Goal: Task Accomplishment & Management: Manage account settings

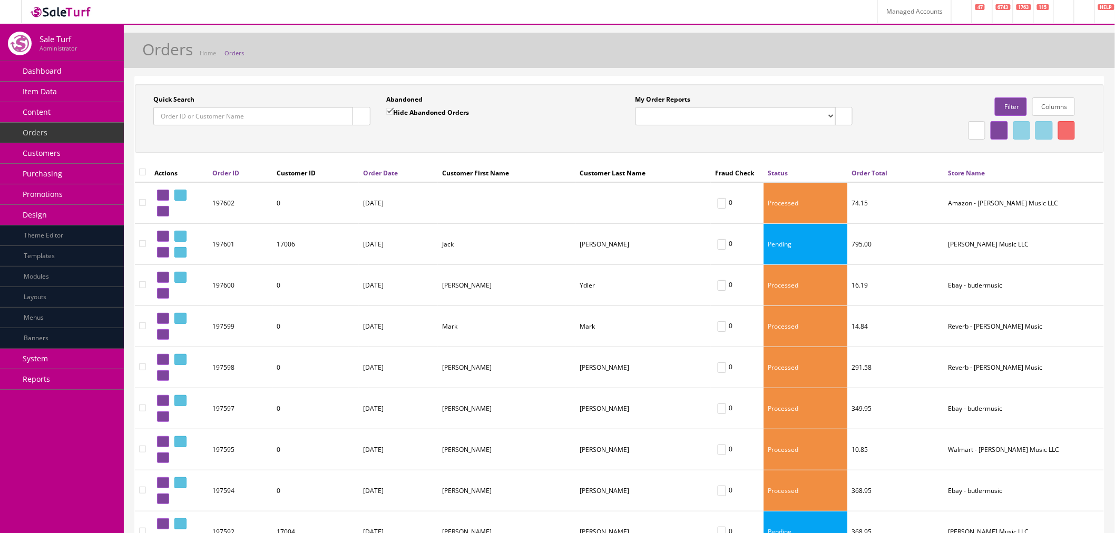
click at [66, 364] on link "System" at bounding box center [62, 359] width 124 height 21
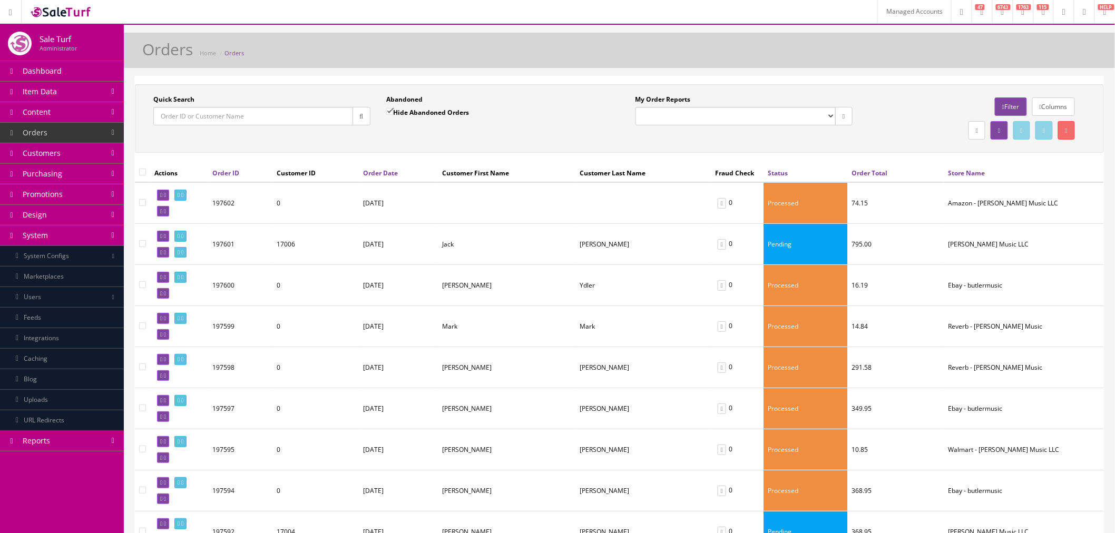
click at [72, 257] on link "System Configs" at bounding box center [62, 256] width 124 height 21
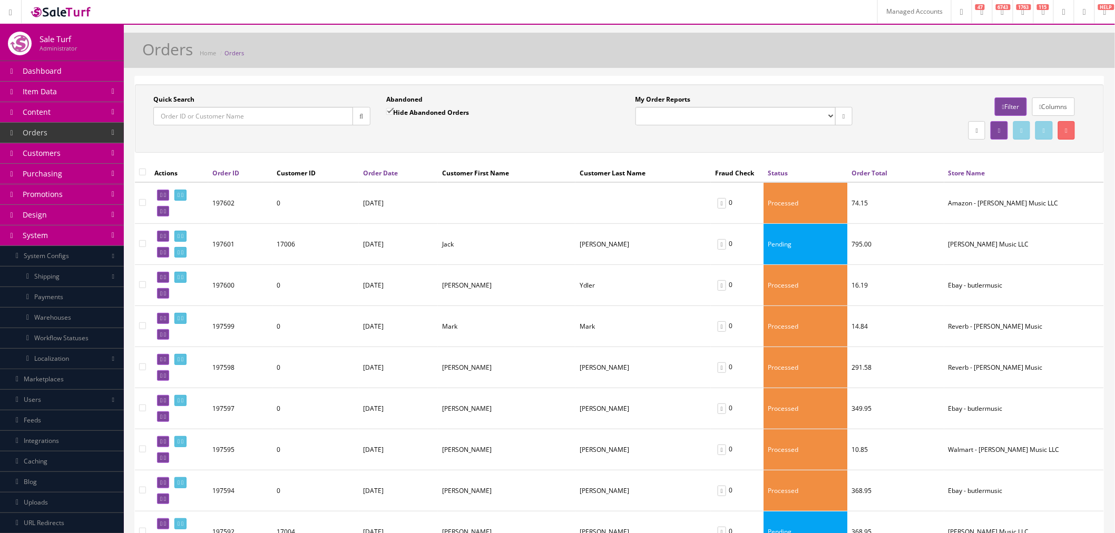
click at [74, 381] on link "Marketplaces" at bounding box center [62, 379] width 124 height 21
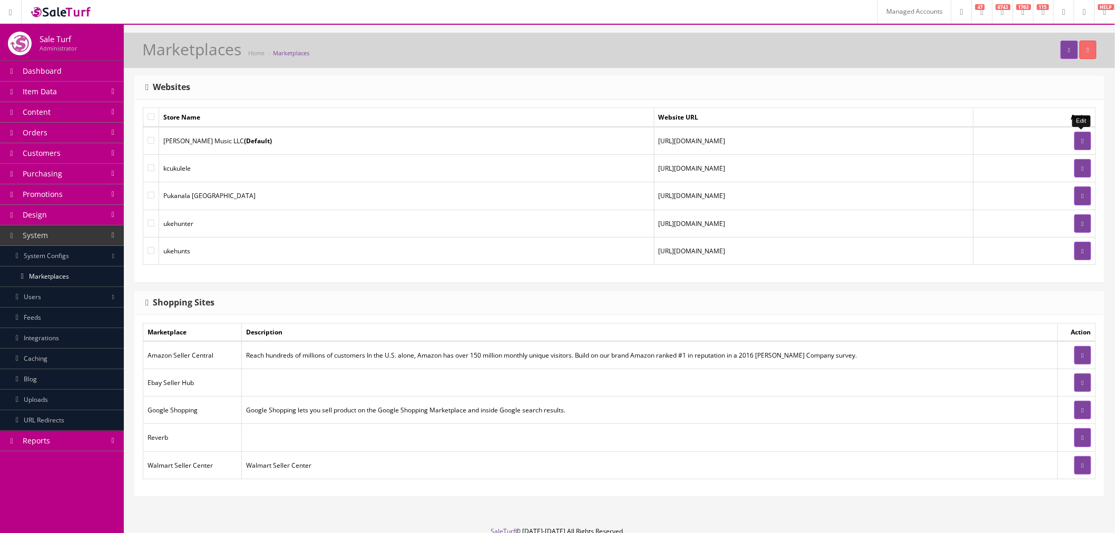
click at [1083, 138] on icon at bounding box center [1083, 141] width 2 height 6
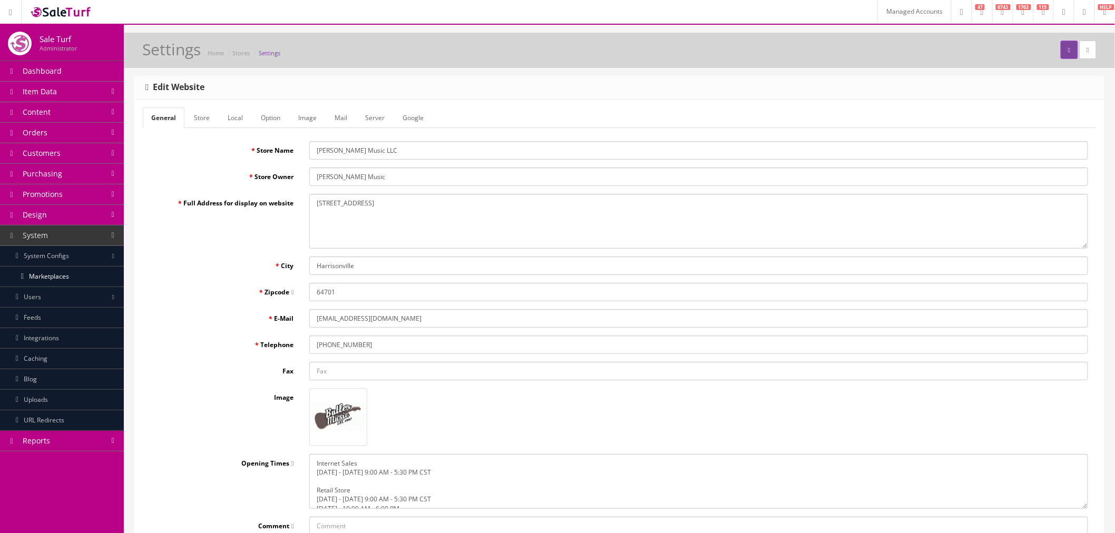
click at [191, 121] on link "Store" at bounding box center [201, 117] width 33 height 21
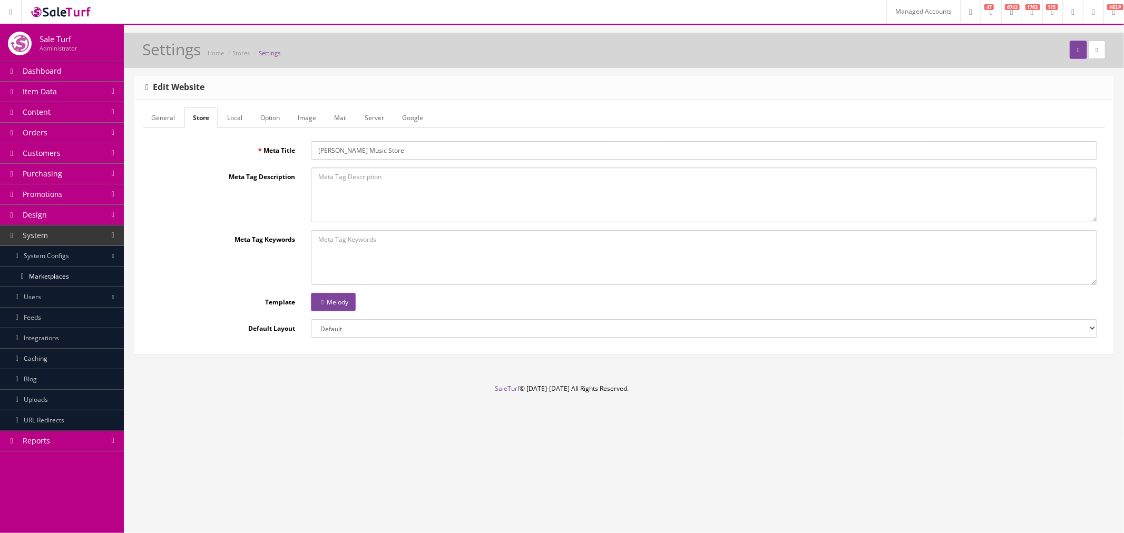
click at [175, 120] on link "General" at bounding box center [163, 117] width 41 height 21
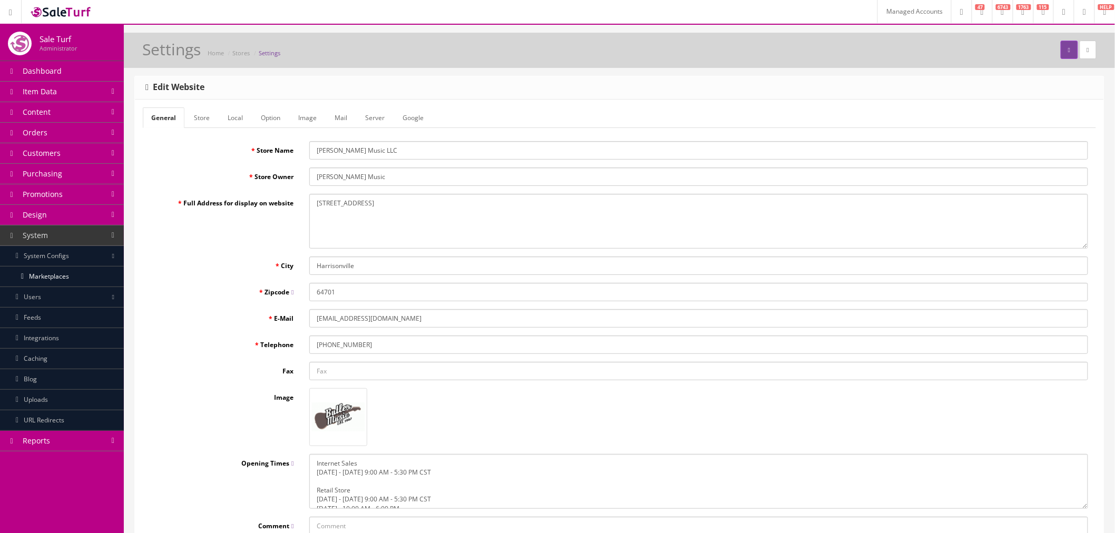
click at [232, 119] on link "Local" at bounding box center [235, 117] width 32 height 21
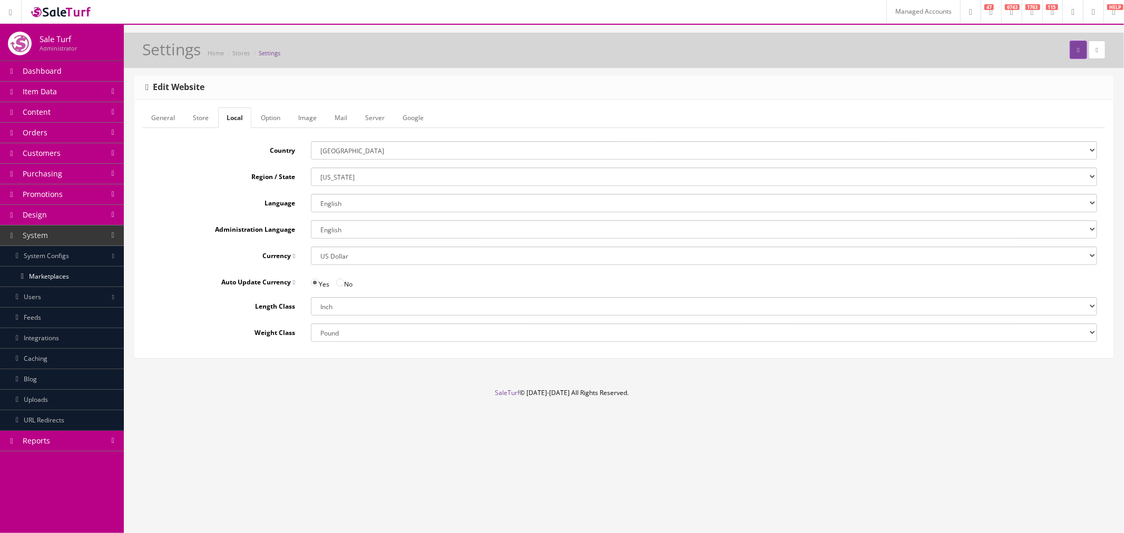
click at [270, 117] on link "Option" at bounding box center [270, 117] width 36 height 21
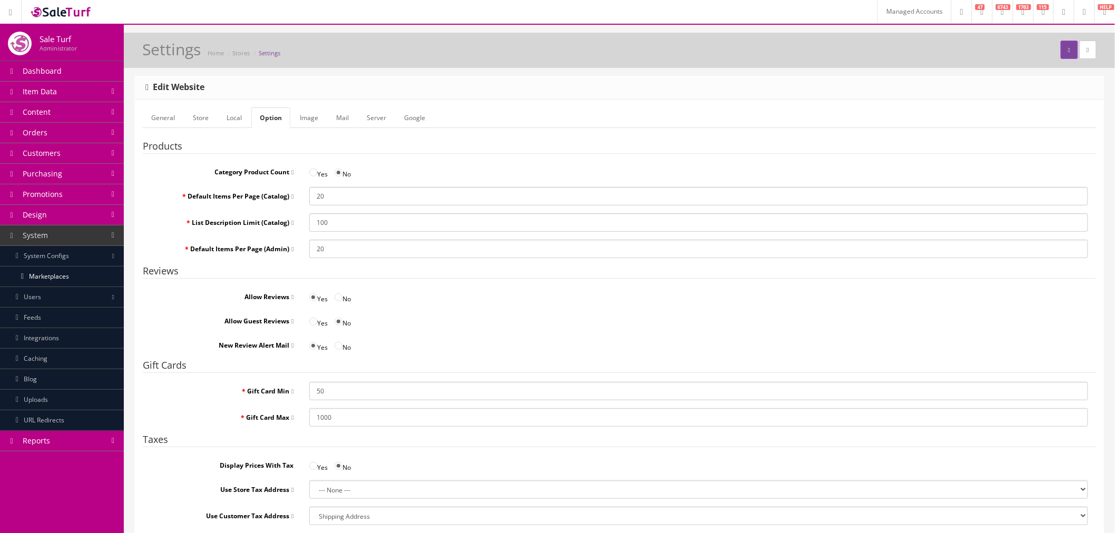
click at [314, 116] on link "Image" at bounding box center [308, 117] width 35 height 21
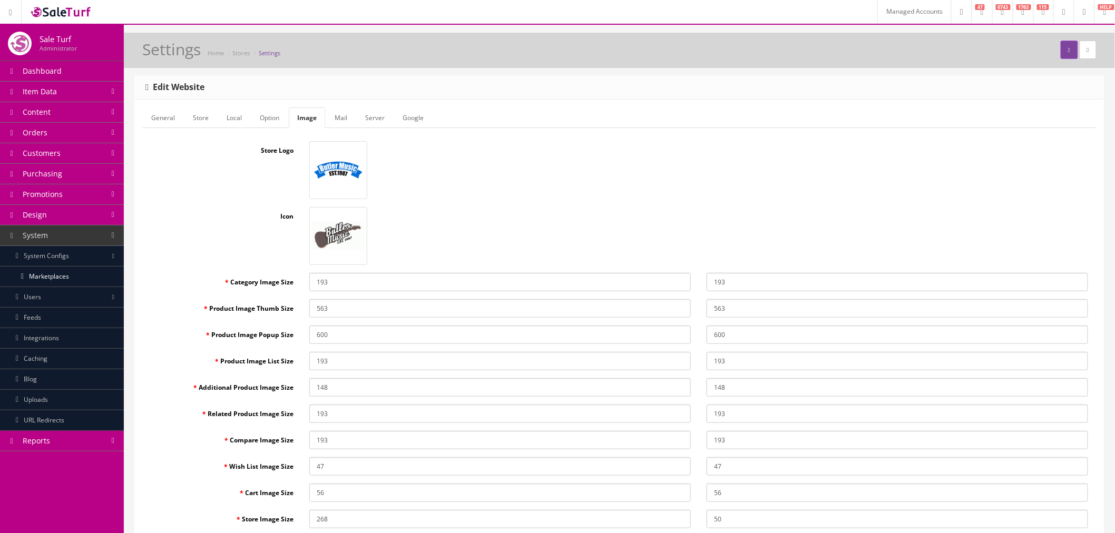
click at [350, 119] on link "Mail" at bounding box center [341, 117] width 30 height 21
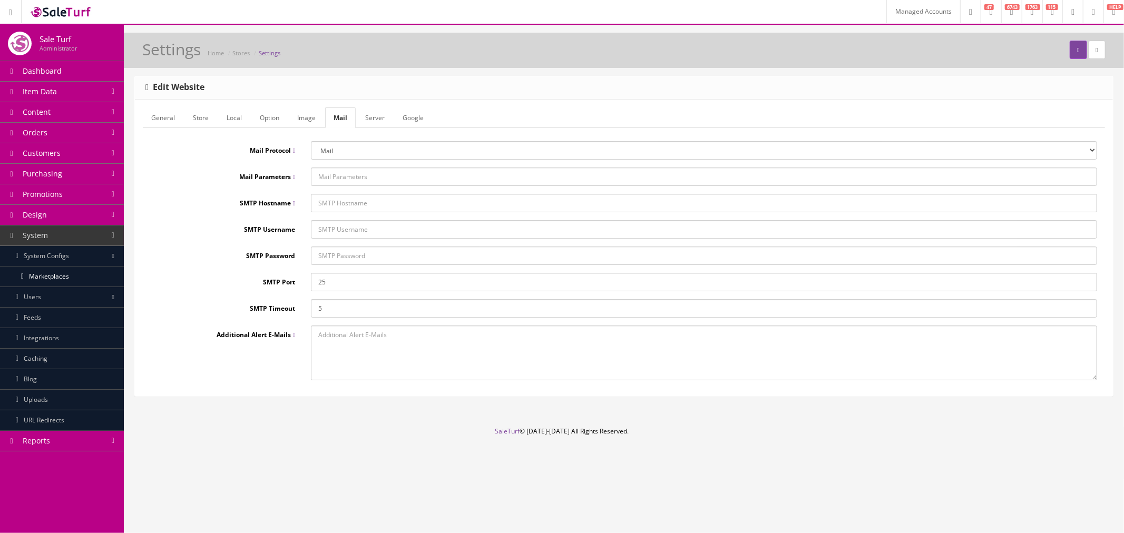
click at [375, 119] on link "Server" at bounding box center [375, 117] width 36 height 21
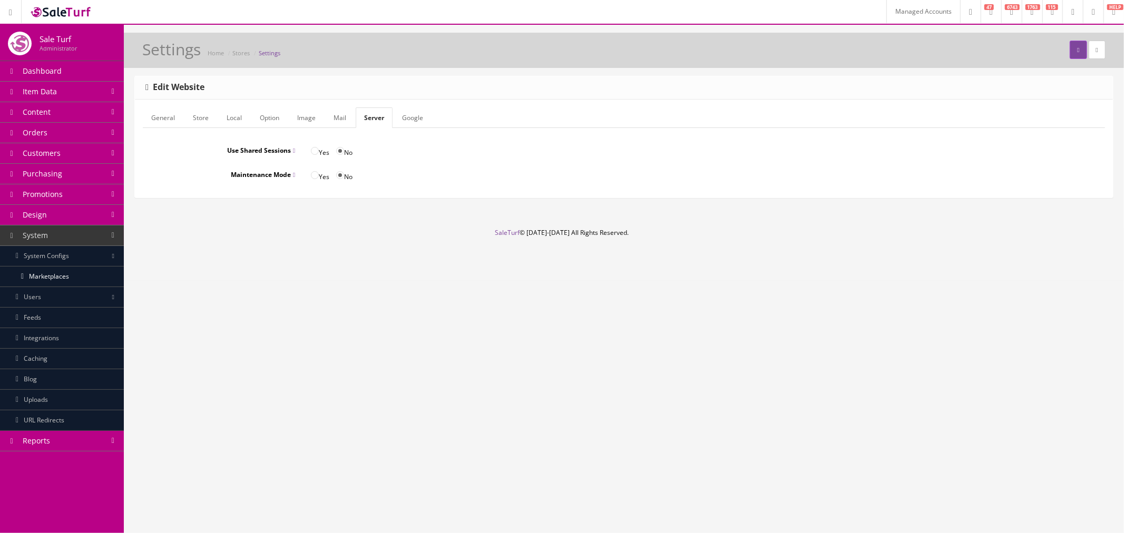
click at [402, 119] on link "Google" at bounding box center [413, 117] width 38 height 21
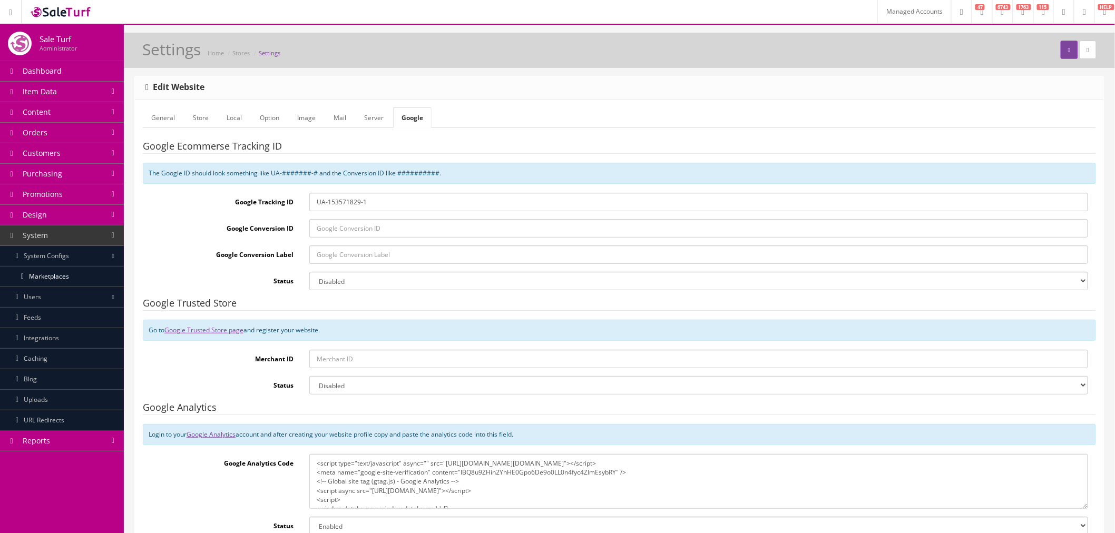
click at [365, 120] on link "Server" at bounding box center [374, 117] width 36 height 21
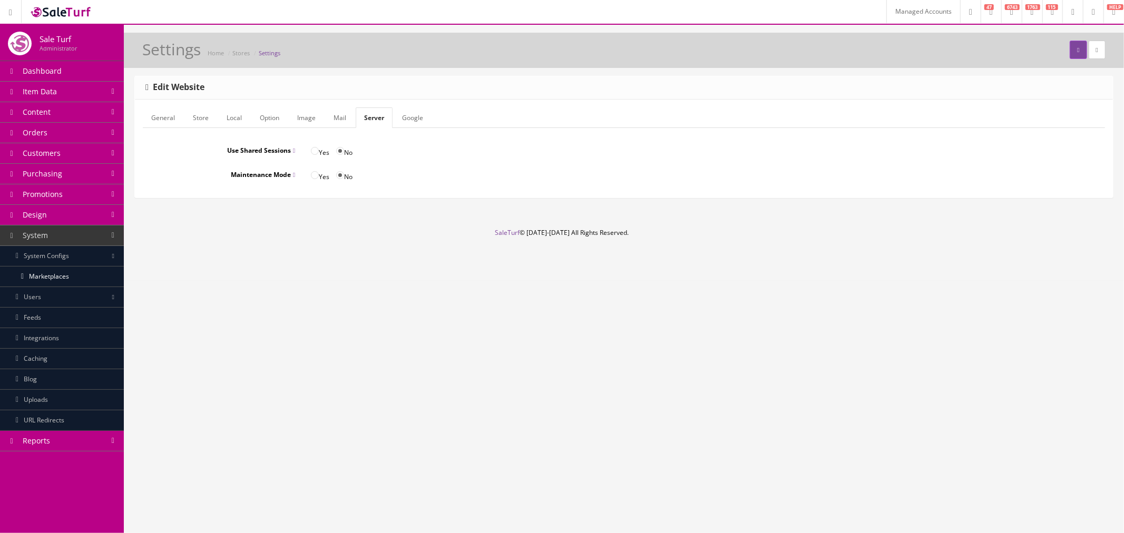
click at [338, 121] on link "Mail" at bounding box center [340, 117] width 30 height 21
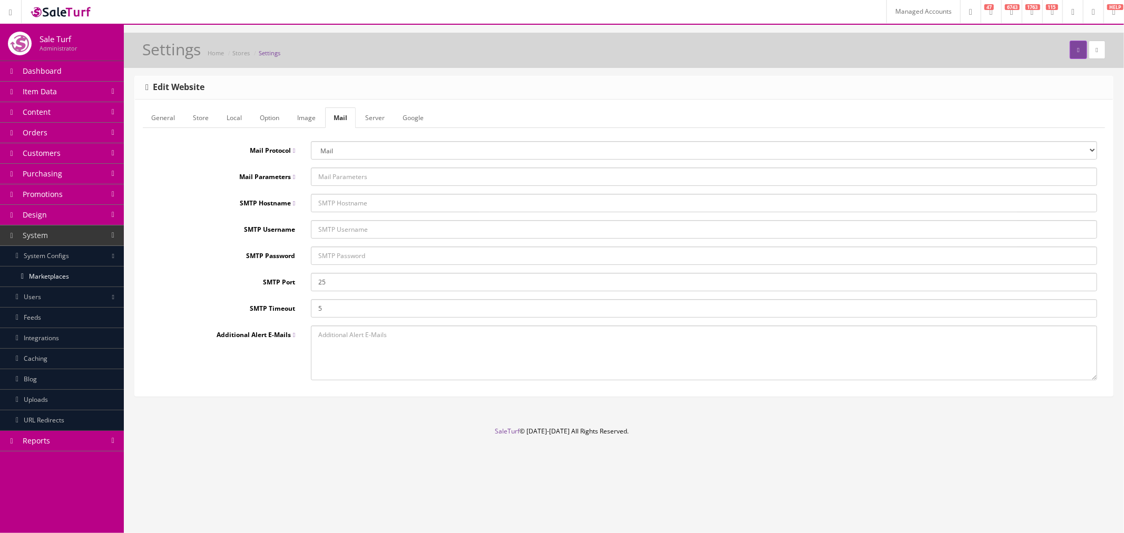
click at [292, 122] on link "Image" at bounding box center [306, 117] width 35 height 21
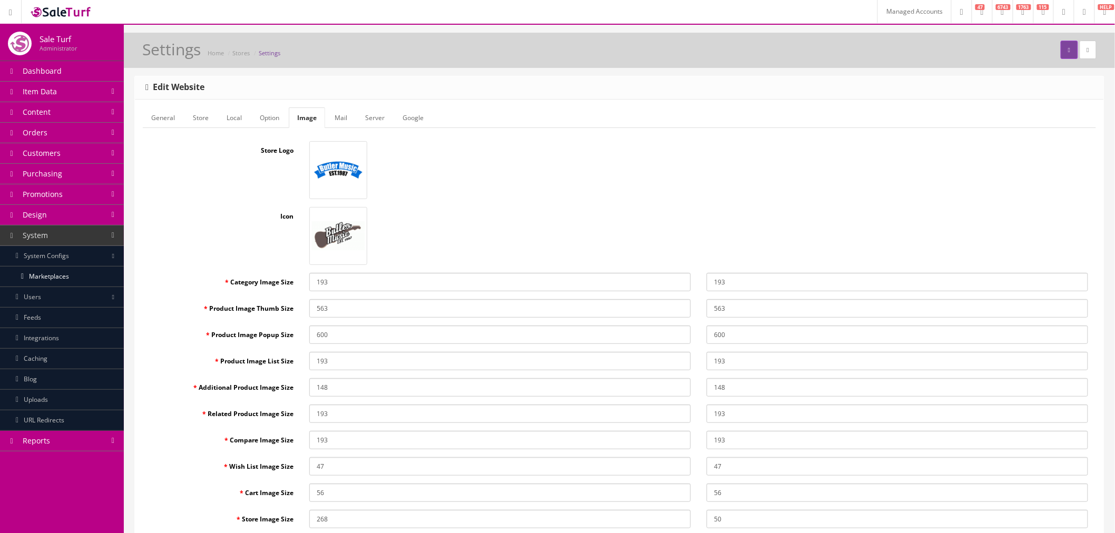
click at [274, 123] on link "Option" at bounding box center [269, 117] width 36 height 21
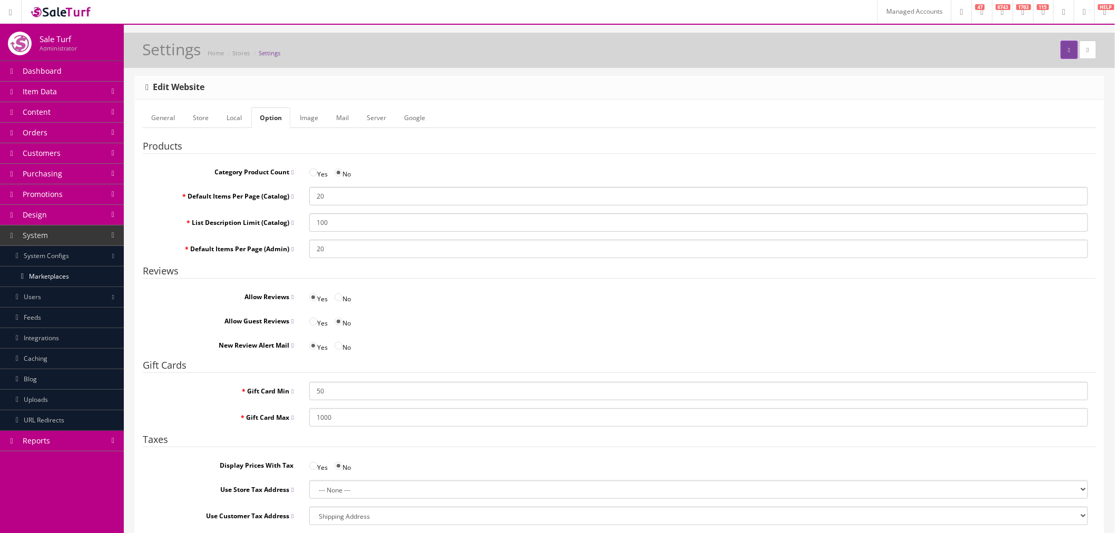
click at [238, 122] on link "Local" at bounding box center [234, 117] width 32 height 21
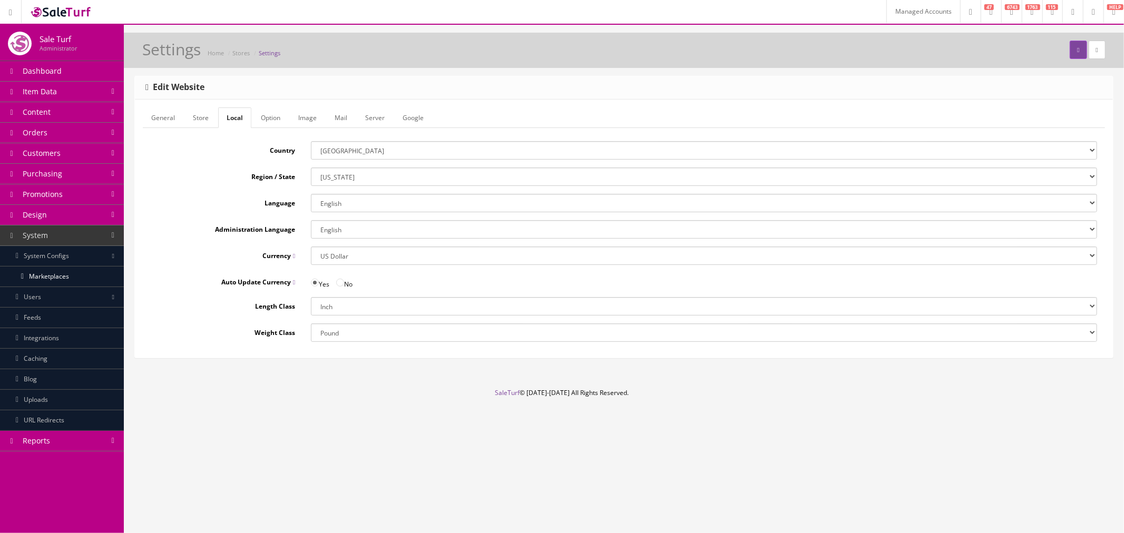
click at [201, 122] on link "Store" at bounding box center [200, 117] width 33 height 21
click at [161, 119] on link "General" at bounding box center [163, 117] width 41 height 21
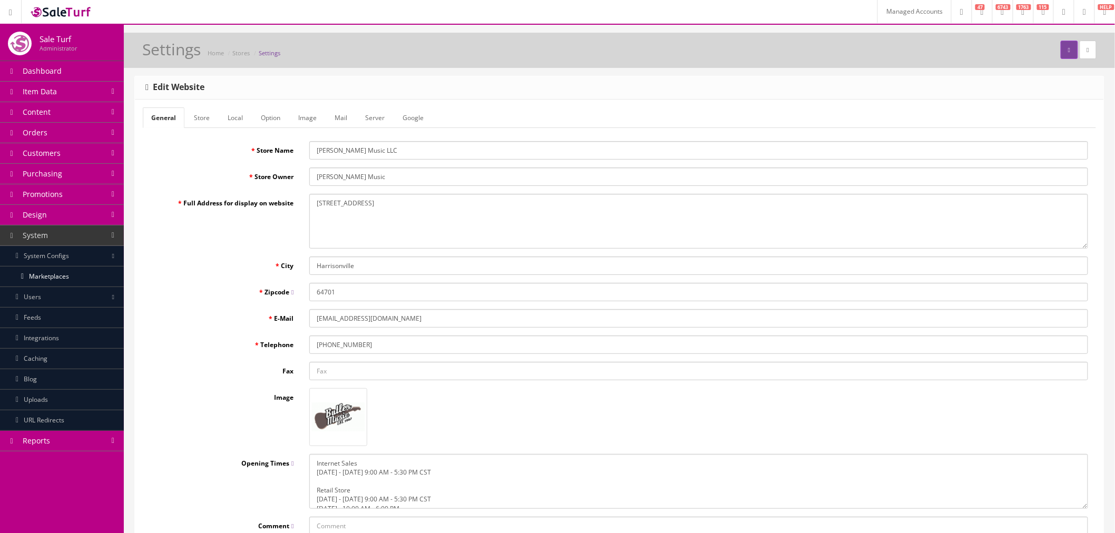
click at [82, 261] on link "System Configs" at bounding box center [62, 256] width 124 height 21
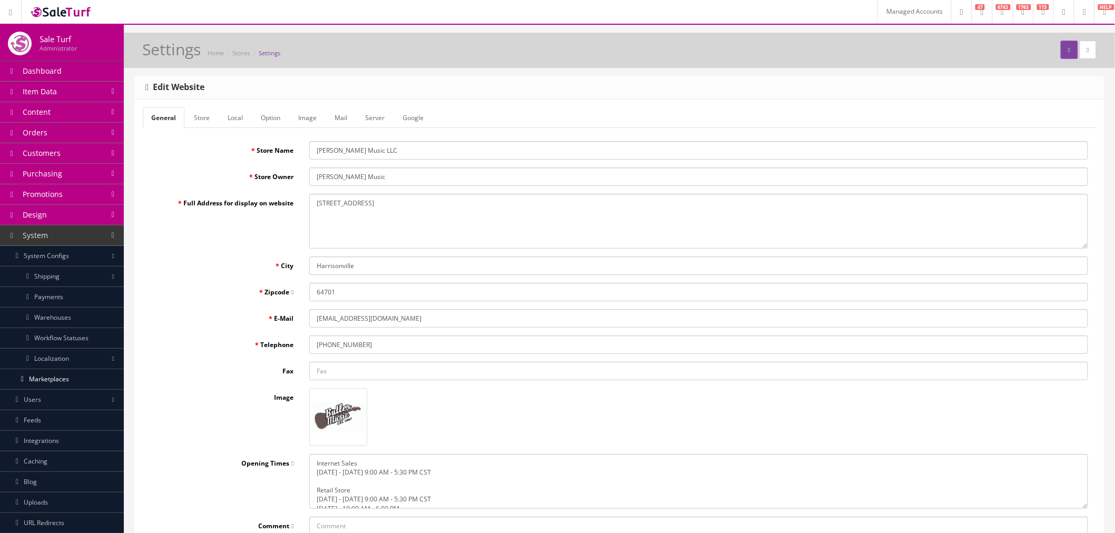
click at [82, 261] on link "System Configs" at bounding box center [62, 256] width 124 height 21
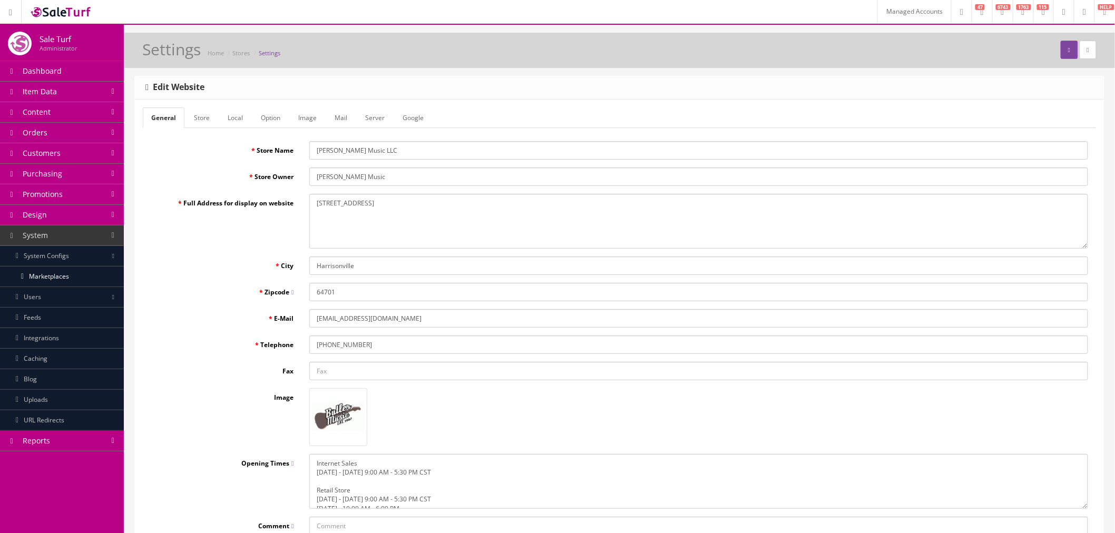
click at [78, 278] on link "Marketplaces" at bounding box center [62, 277] width 124 height 21
